Goal: Manage account settings

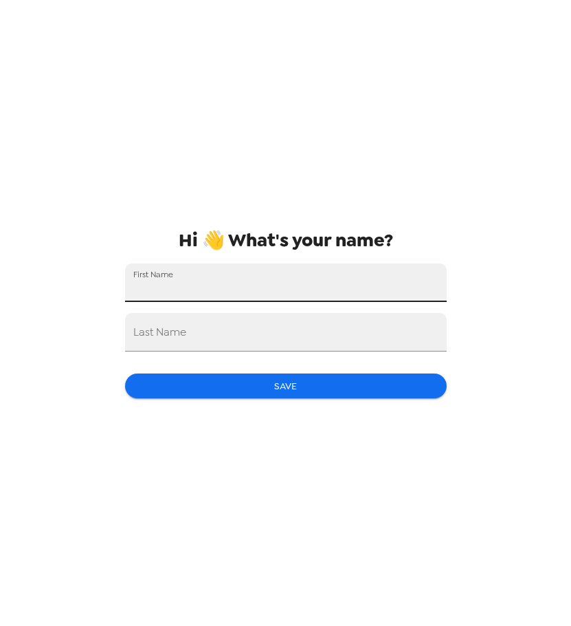
click at [325, 275] on input "First Name" at bounding box center [286, 282] width 322 height 39
type input "[PERSON_NAME]"
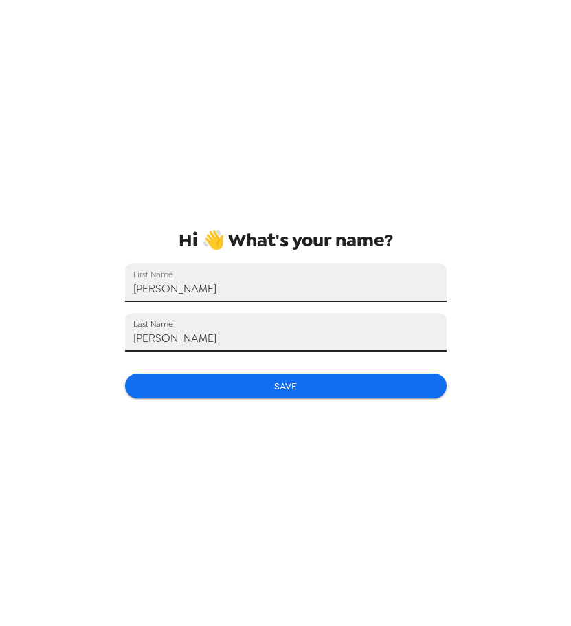
type input "[PERSON_NAME]"
click at [342, 390] on button "Save" at bounding box center [286, 385] width 322 height 25
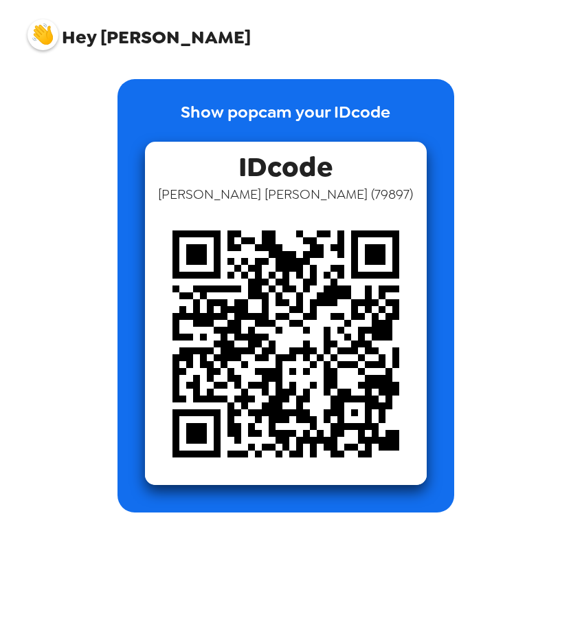
click at [157, 35] on span "Hey [PERSON_NAME]" at bounding box center [139, 29] width 223 height 34
click at [327, 250] on img at bounding box center [286, 344] width 282 height 282
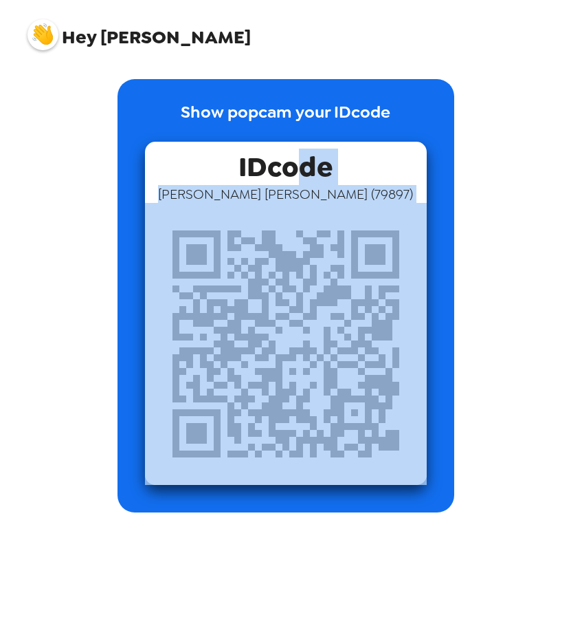
drag, startPoint x: 296, startPoint y: 182, endPoint x: 325, endPoint y: 365, distance: 185.8
click at [325, 365] on div "IDcode [PERSON_NAME] ( 79897 )" at bounding box center [286, 313] width 282 height 343
click at [325, 365] on img at bounding box center [286, 344] width 282 height 282
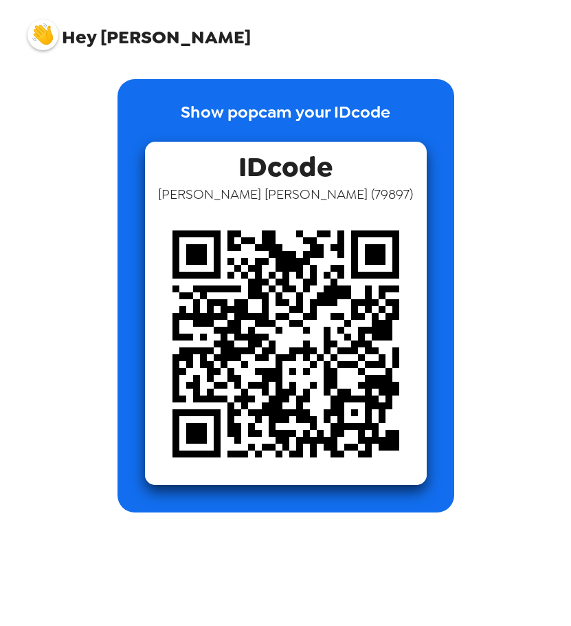
click at [275, 112] on p "Show popcam your IDcode" at bounding box center [286, 121] width 210 height 42
click at [41, 35] on img at bounding box center [43, 34] width 31 height 31
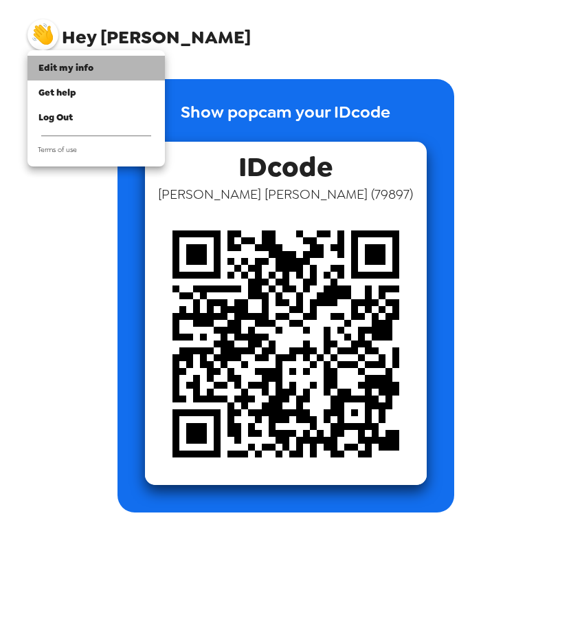
click at [57, 67] on span "Edit my info" at bounding box center [66, 68] width 55 height 12
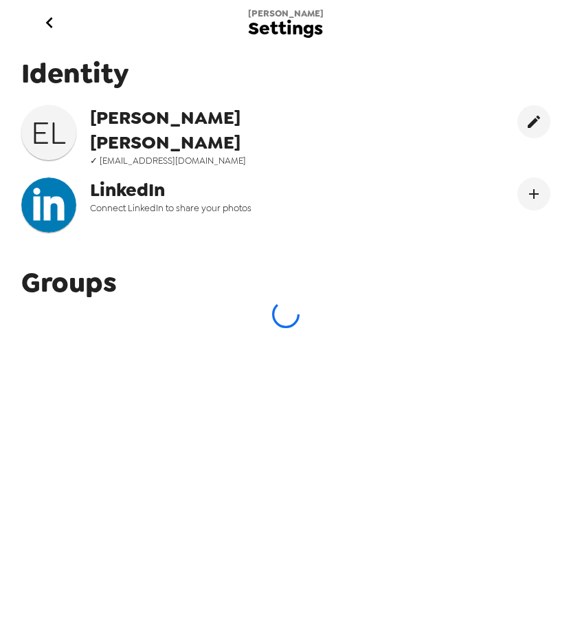
click at [50, 21] on icon "go back" at bounding box center [50, 23] width 22 height 22
